Goal: Check status: Check status

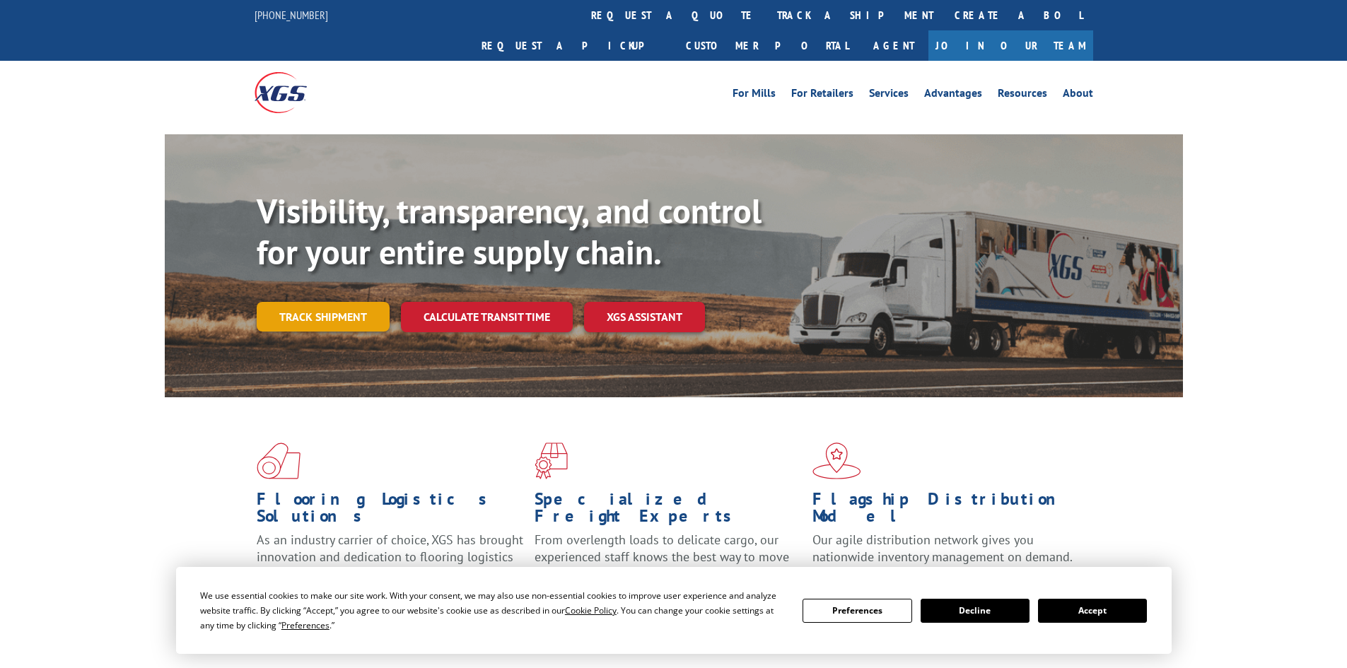
click at [299, 302] on link "Track shipment" at bounding box center [323, 317] width 133 height 30
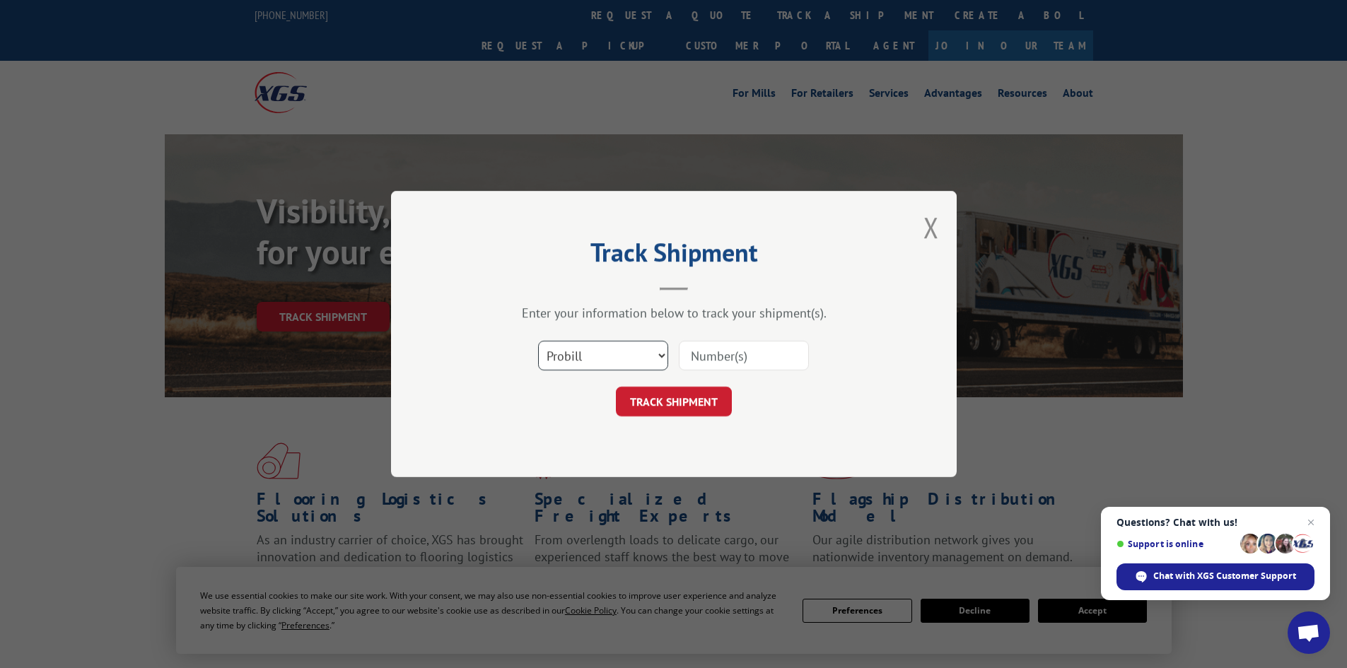
click at [642, 358] on select "Select category... Probill BOL PO" at bounding box center [603, 356] width 130 height 30
select select "bol"
click at [538, 341] on select "Select category... Probill BOL PO" at bounding box center [603, 356] width 130 height 30
click at [701, 377] on div "Select category... Probill BOL PO" at bounding box center [674, 355] width 424 height 47
click at [722, 359] on input at bounding box center [744, 356] width 130 height 30
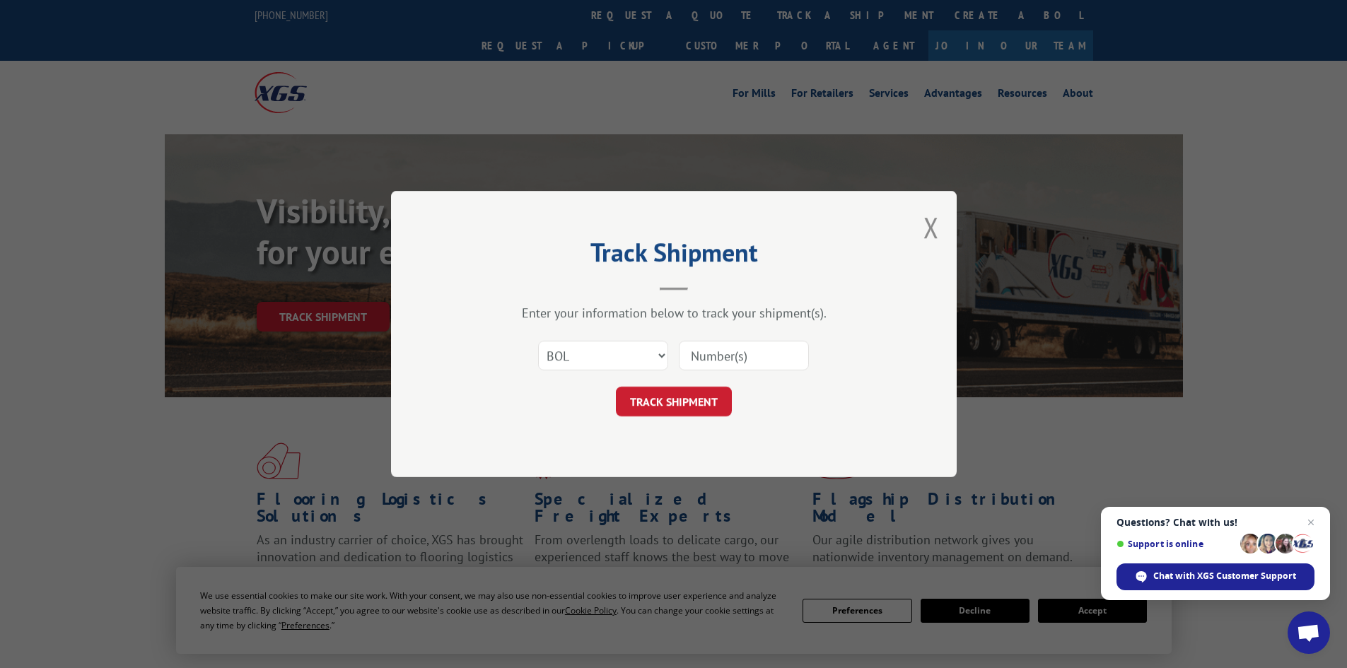
click at [722, 359] on input at bounding box center [744, 356] width 130 height 30
type input "6100049469"
click button "TRACK SHIPMENT" at bounding box center [674, 402] width 116 height 30
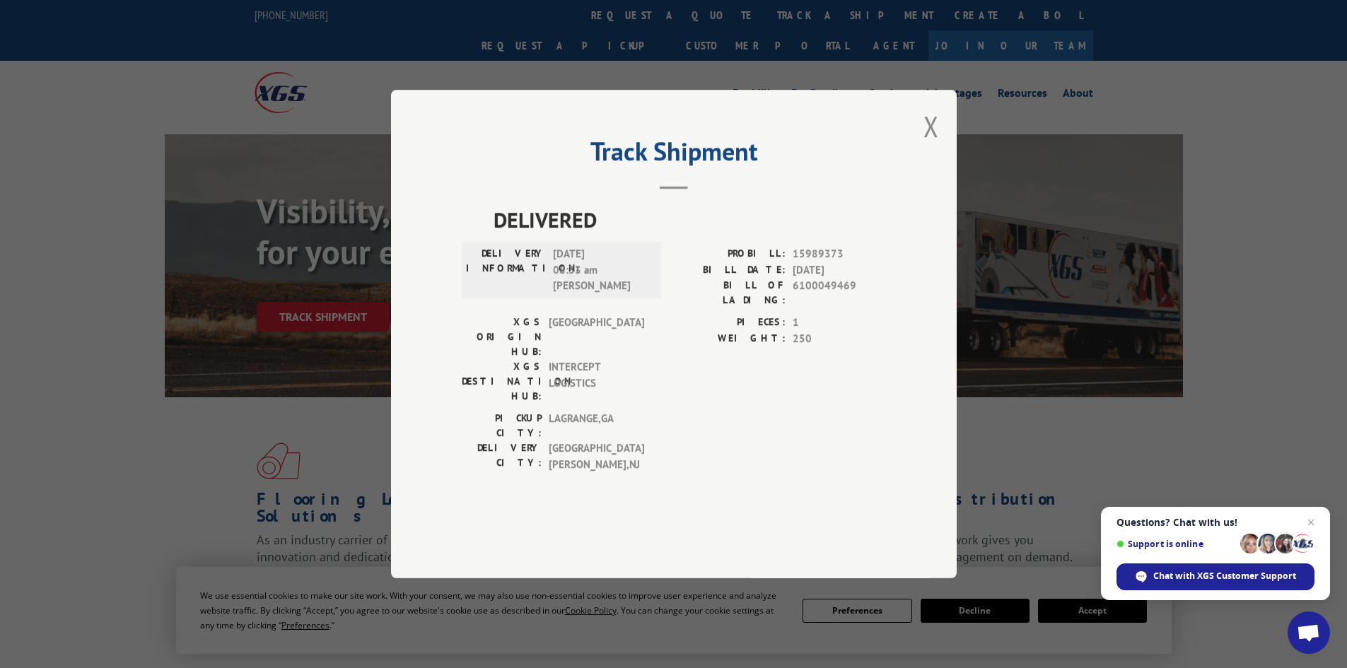
drag, startPoint x: 715, startPoint y: 260, endPoint x: 672, endPoint y: 351, distance: 101.2
click at [672, 351] on div "XGS ORIGIN HUB: TUNNEL HILL XGS DESTINATION HUB: INTERCEPT LOGISTICS PIECES: 1 …" at bounding box center [674, 363] width 424 height 96
click at [768, 368] on div "PIECES: 1 WEIGHT: 250" at bounding box center [780, 363] width 212 height 96
click at [931, 145] on button "Close modal" at bounding box center [931, 125] width 16 height 37
